Goal: Navigation & Orientation: Find specific page/section

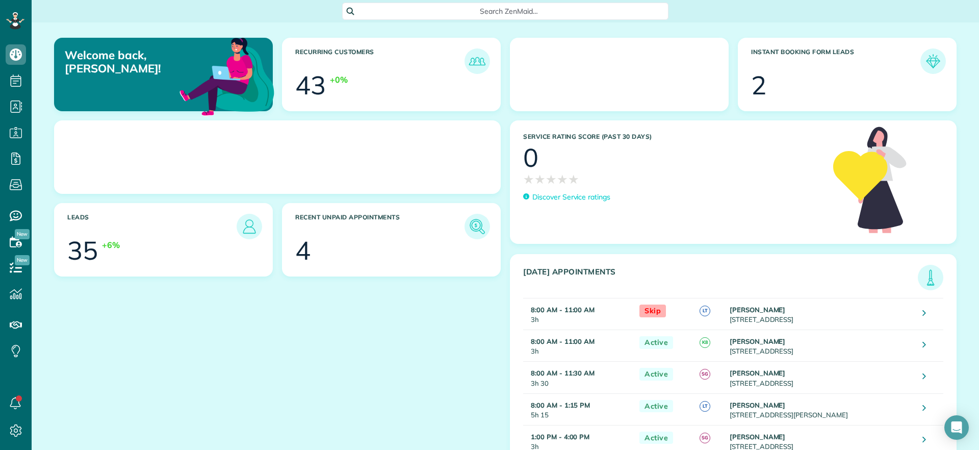
scroll to position [5, 5]
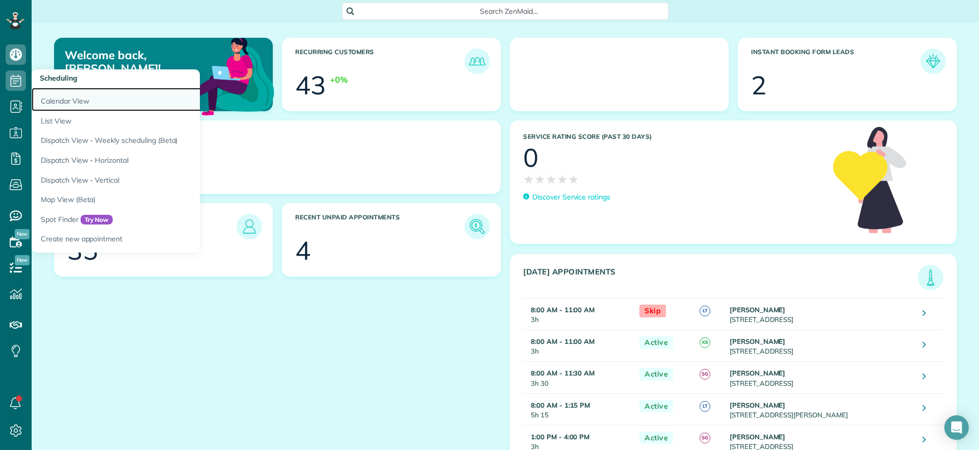
click at [38, 92] on link "Calendar View" at bounding box center [159, 99] width 255 height 23
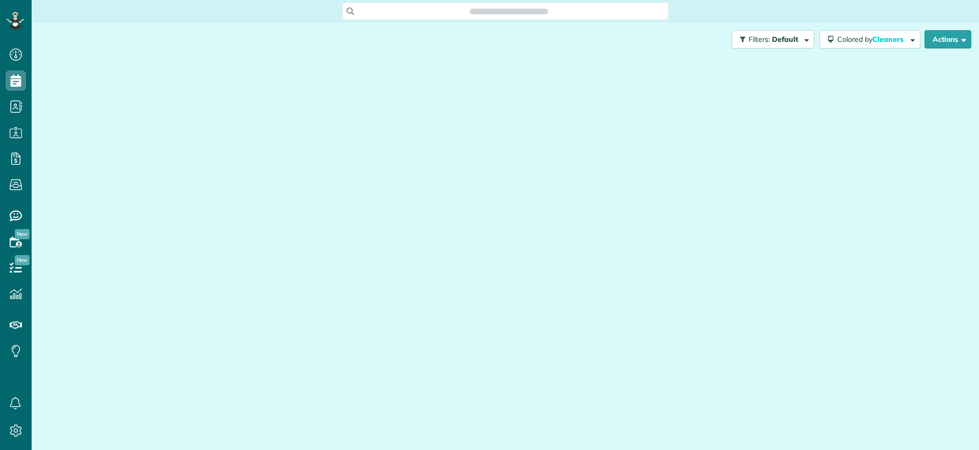
scroll to position [5, 5]
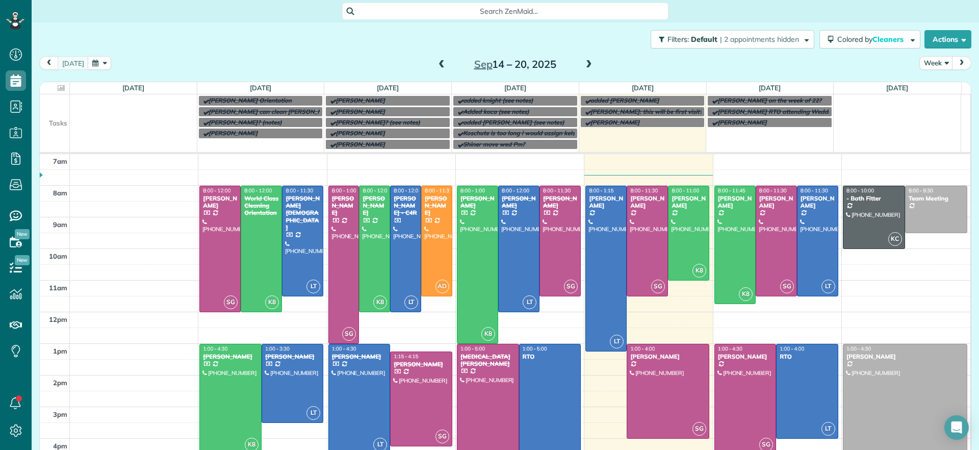
click at [584, 61] on span at bounding box center [588, 64] width 11 height 9
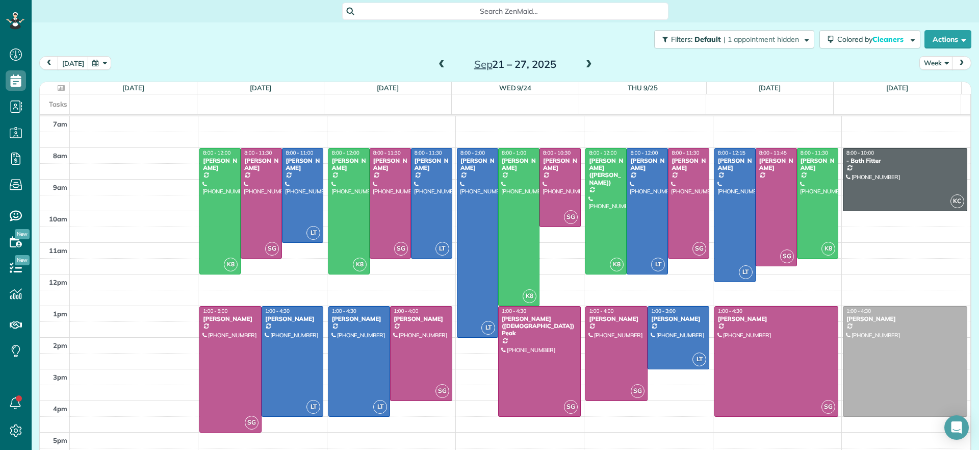
click at [441, 66] on div "[DATE] – [DATE]" at bounding box center [514, 64] width 163 height 16
click at [438, 66] on span at bounding box center [441, 64] width 11 height 9
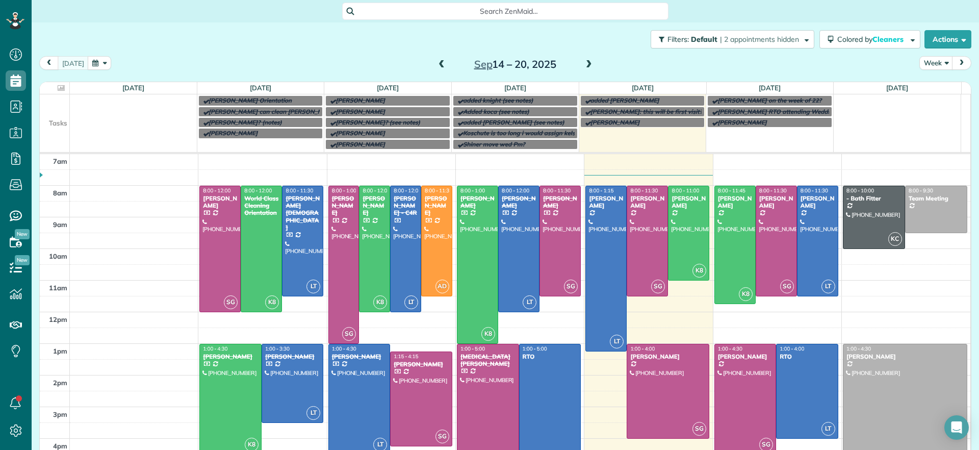
click at [438, 65] on span at bounding box center [441, 64] width 11 height 9
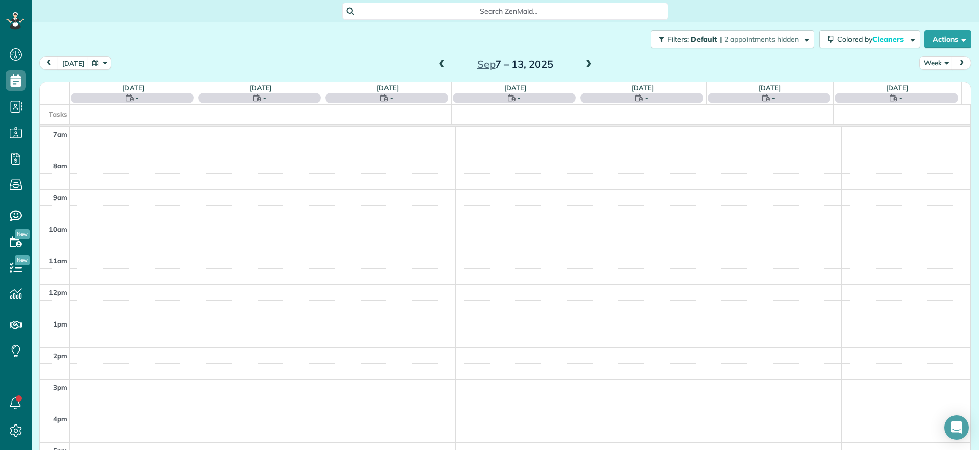
click at [439, 65] on span at bounding box center [441, 64] width 11 height 9
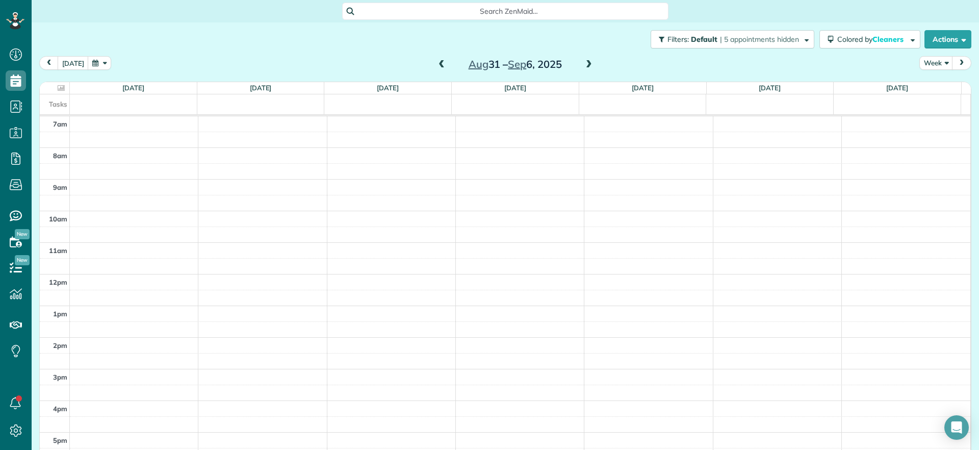
click at [583, 63] on span at bounding box center [588, 64] width 11 height 9
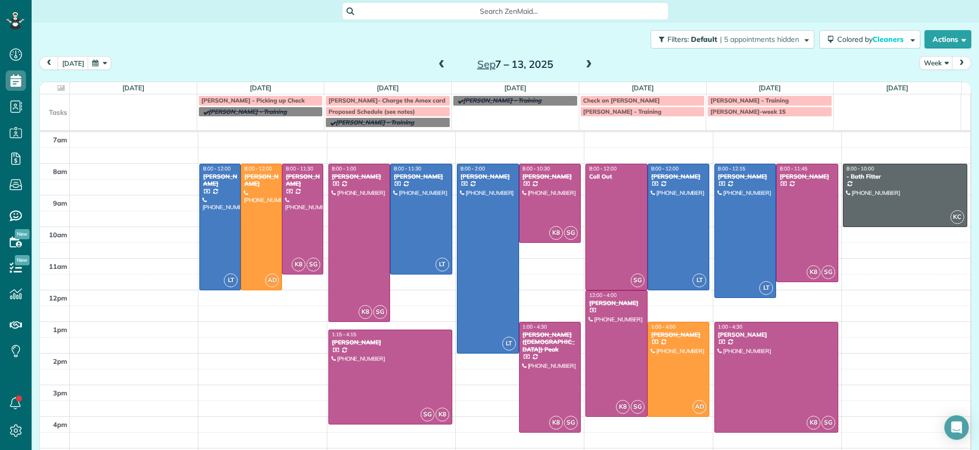
click at [583, 65] on span at bounding box center [588, 64] width 11 height 9
